Goal: Information Seeking & Learning: Learn about a topic

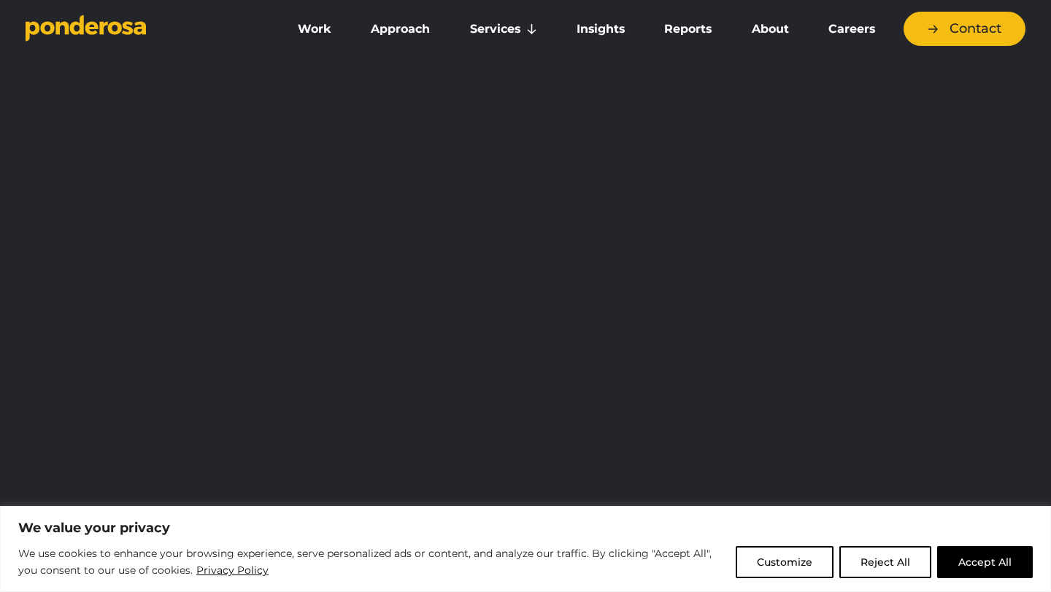
click at [986, 554] on button "Accept All" at bounding box center [985, 562] width 96 height 32
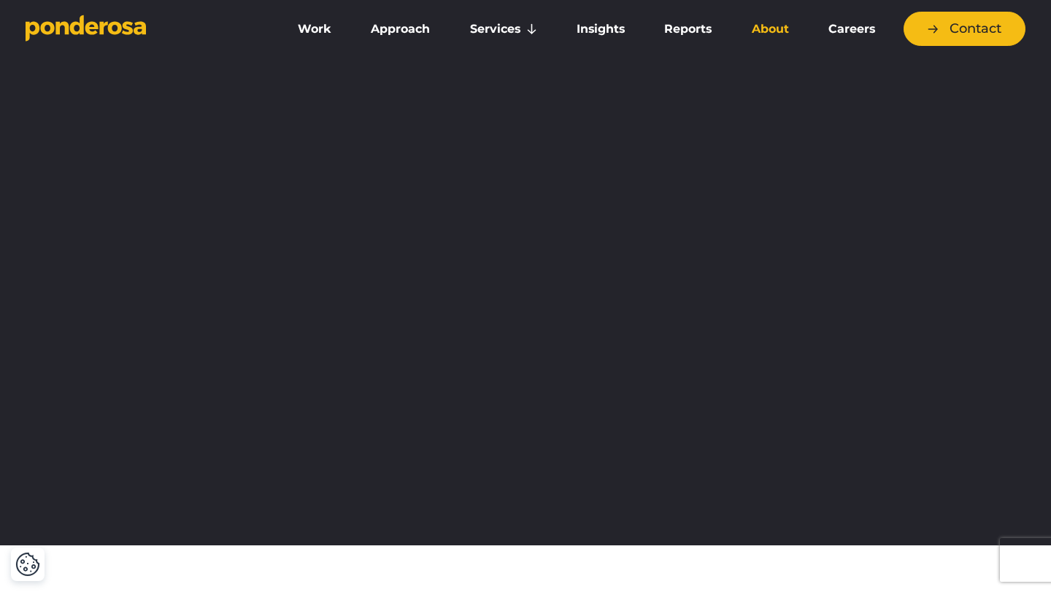
click at [772, 31] on link "About" at bounding box center [769, 29] width 71 height 31
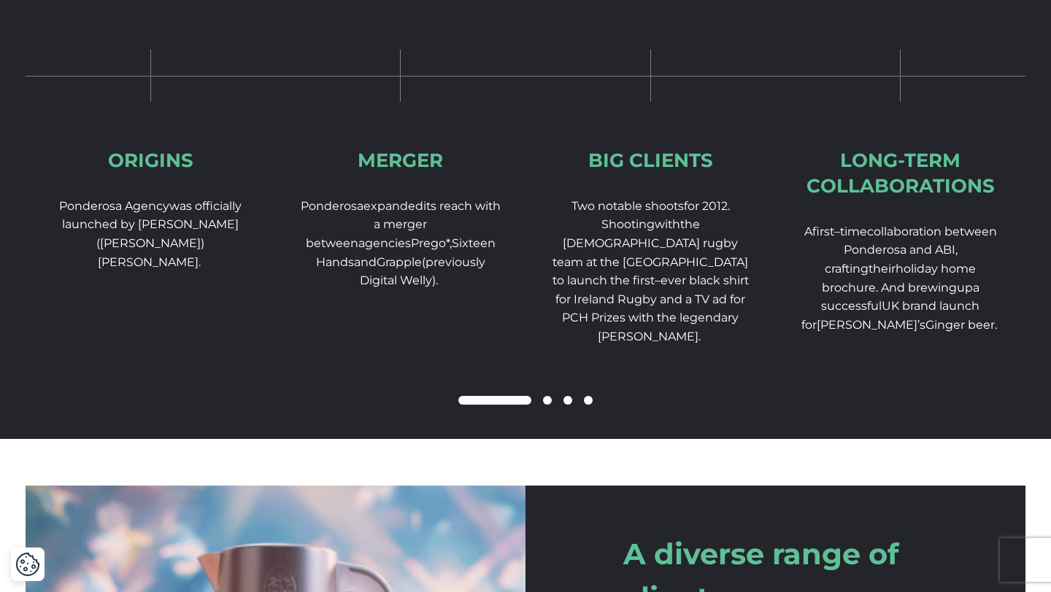
scroll to position [2310, 0]
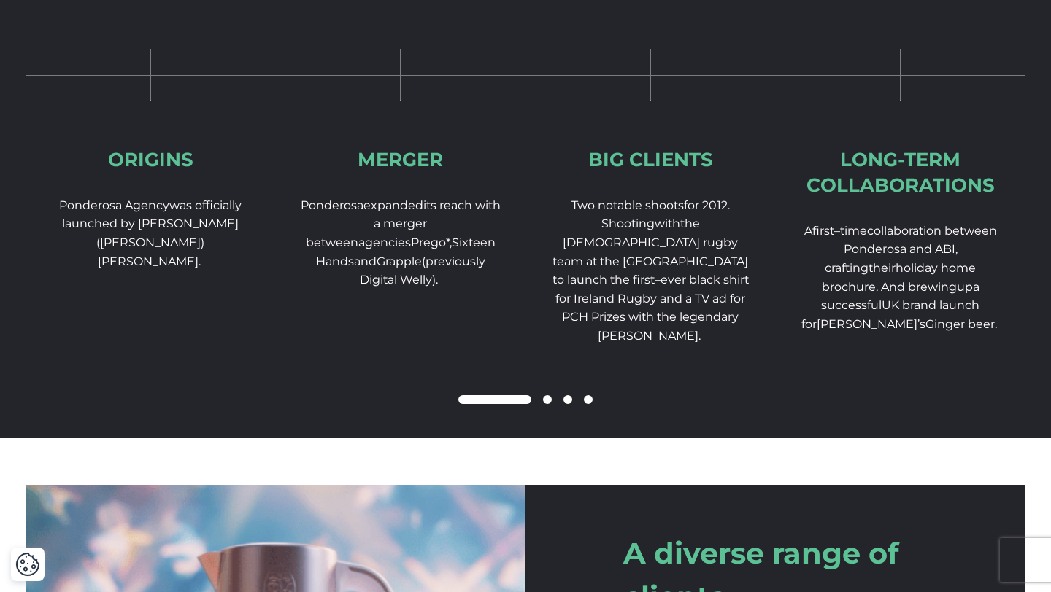
click at [546, 404] on span at bounding box center [547, 399] width 9 height 9
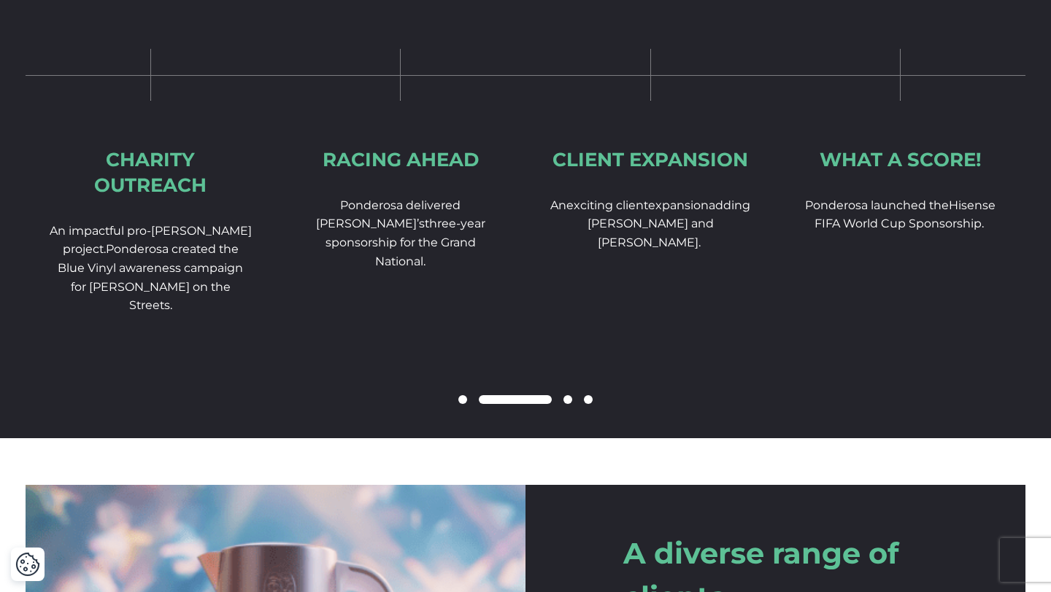
click at [568, 404] on span at bounding box center [567, 399] width 9 height 9
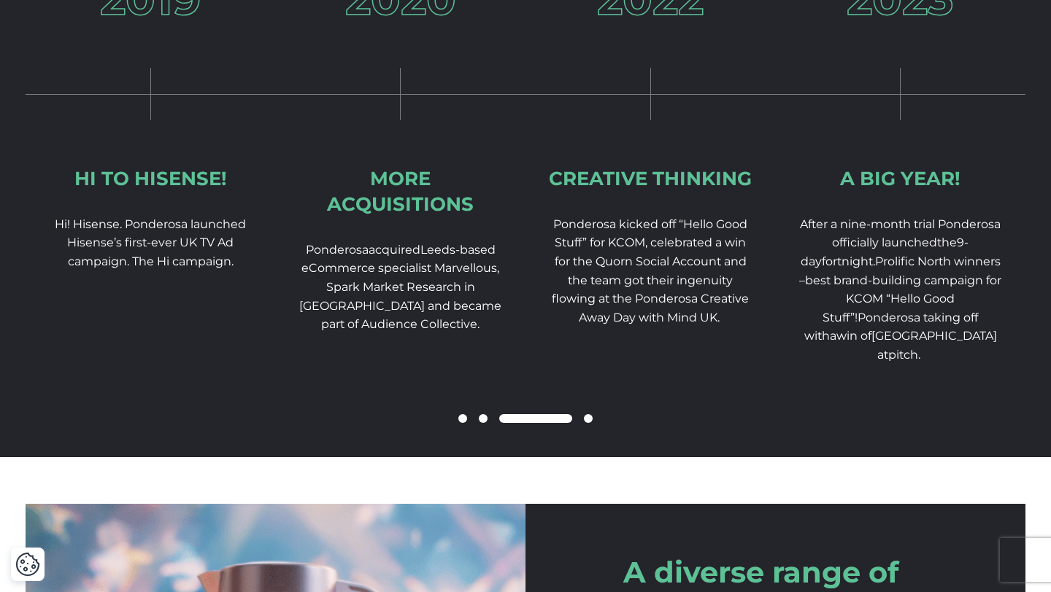
scroll to position [2290, 0]
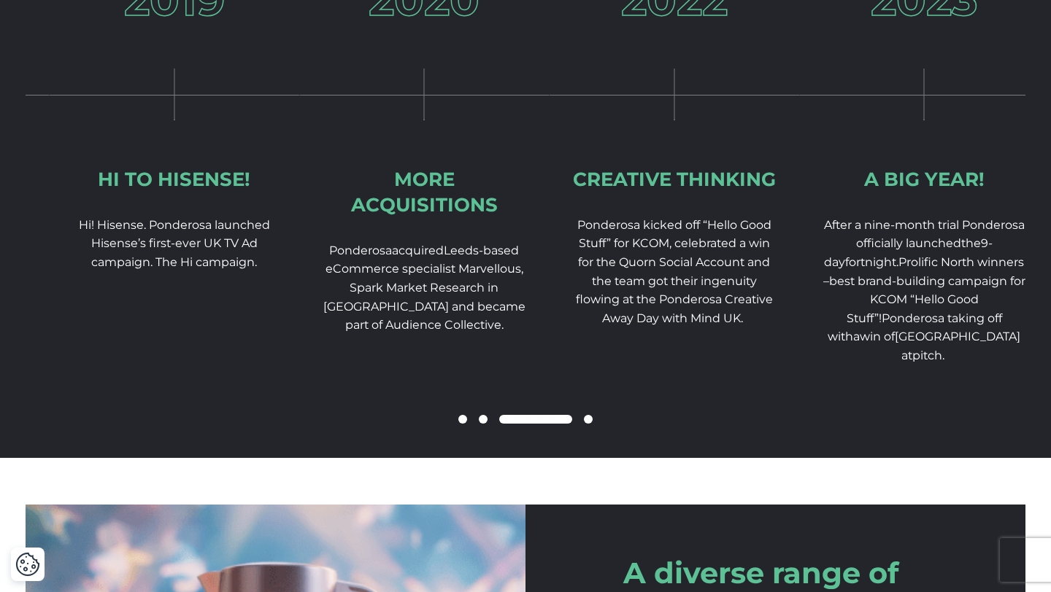
click at [452, 282] on p "Ponderosa acquired Leeds-based eCommerce specialist Marvellous, Spark Market Re…" at bounding box center [424, 288] width 204 height 93
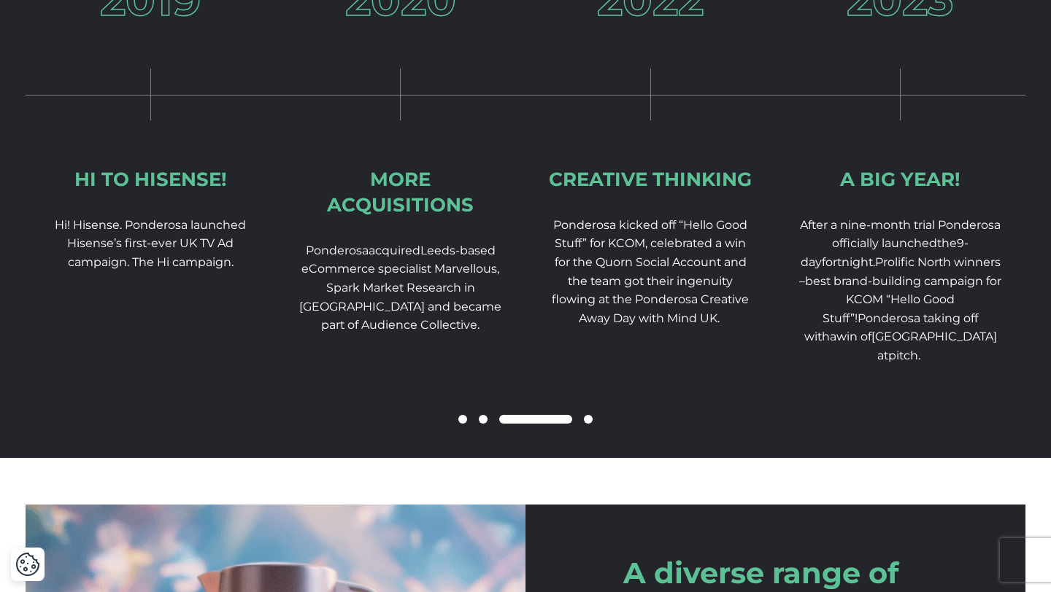
click at [456, 284] on span "Leeds-based eCommerce specialist Marvellous, Spark Market Research in Dublin an…" at bounding box center [400, 288] width 202 height 88
click at [460, 298] on p "Ponderosa acquired Leeds-based eCommerce specialist Marvellous, Spark Market Re…" at bounding box center [401, 288] width 204 height 93
click at [587, 424] on span at bounding box center [588, 419] width 9 height 9
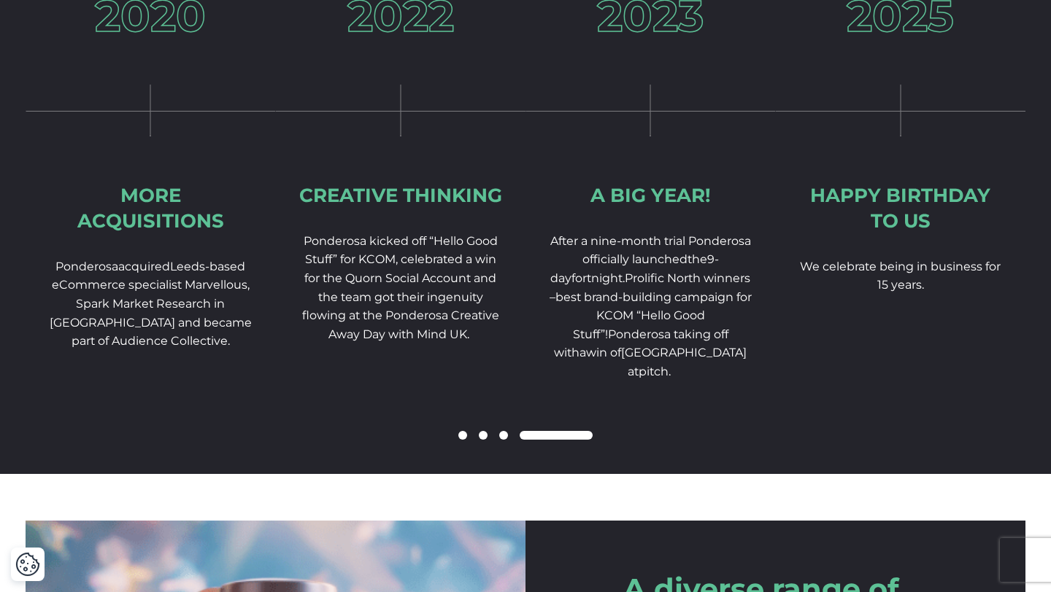
scroll to position [2279, 0]
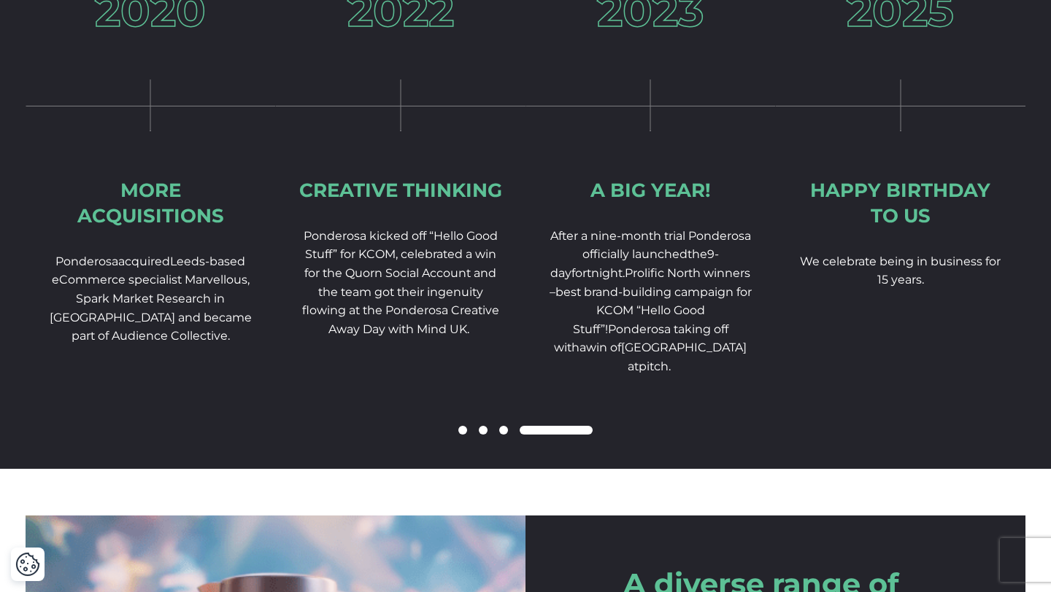
click at [462, 435] on span at bounding box center [462, 430] width 9 height 9
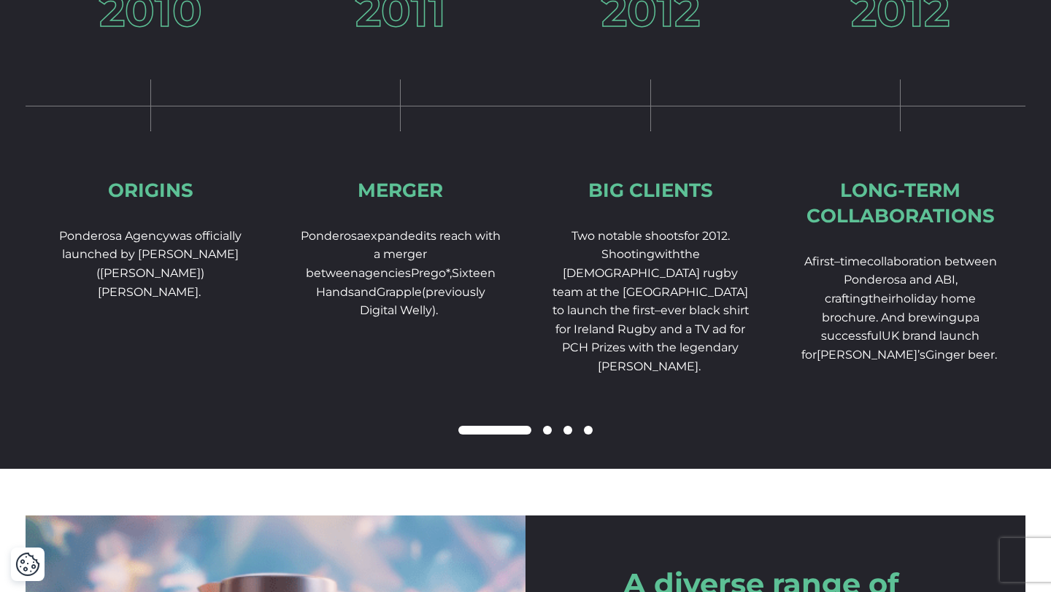
click at [587, 435] on span at bounding box center [588, 430] width 9 height 9
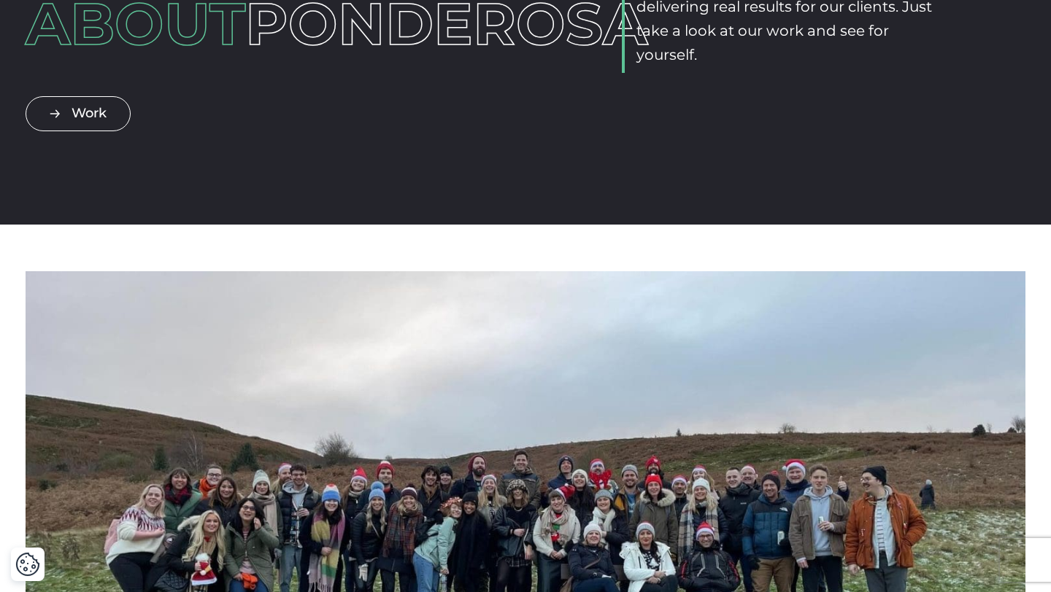
scroll to position [0, 0]
